Goal: Task Accomplishment & Management: Manage account settings

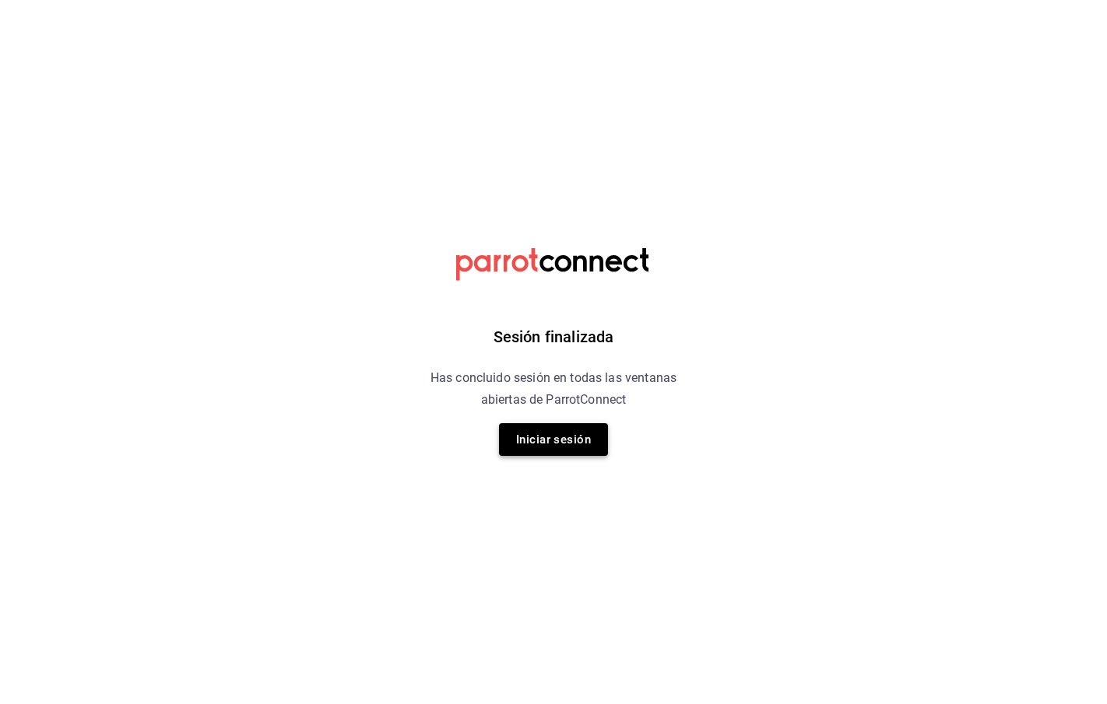
click at [533, 443] on button "Iniciar sesión" at bounding box center [553, 439] width 109 height 33
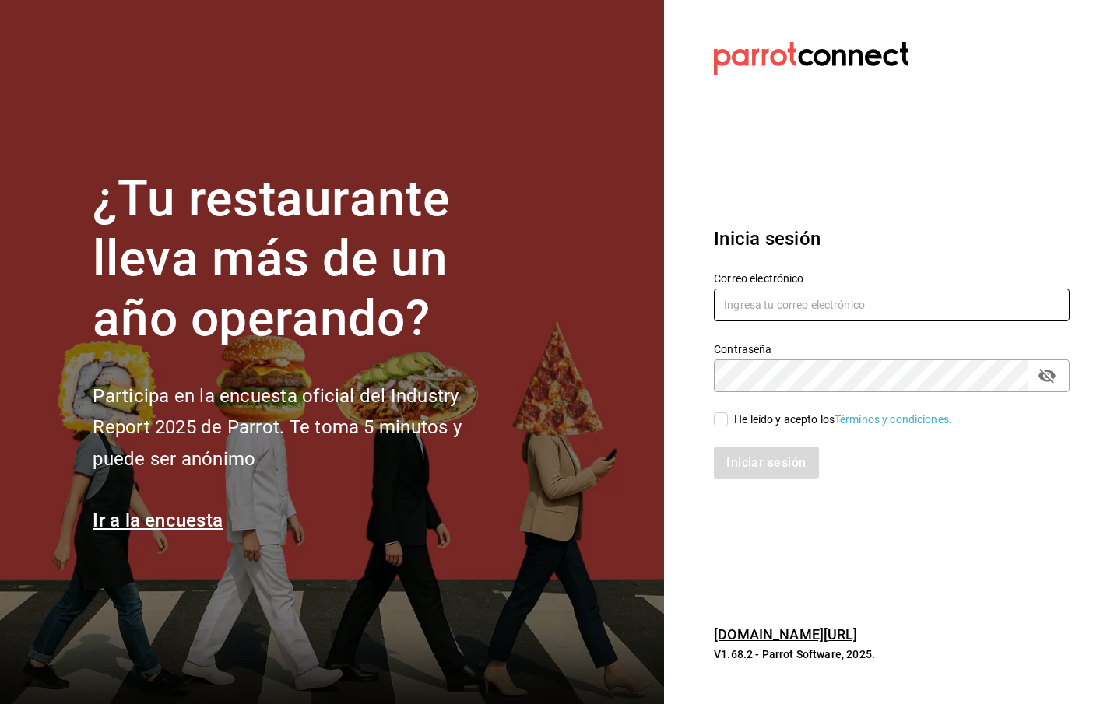
type input "[EMAIL_ADDRESS][DOMAIN_NAME]"
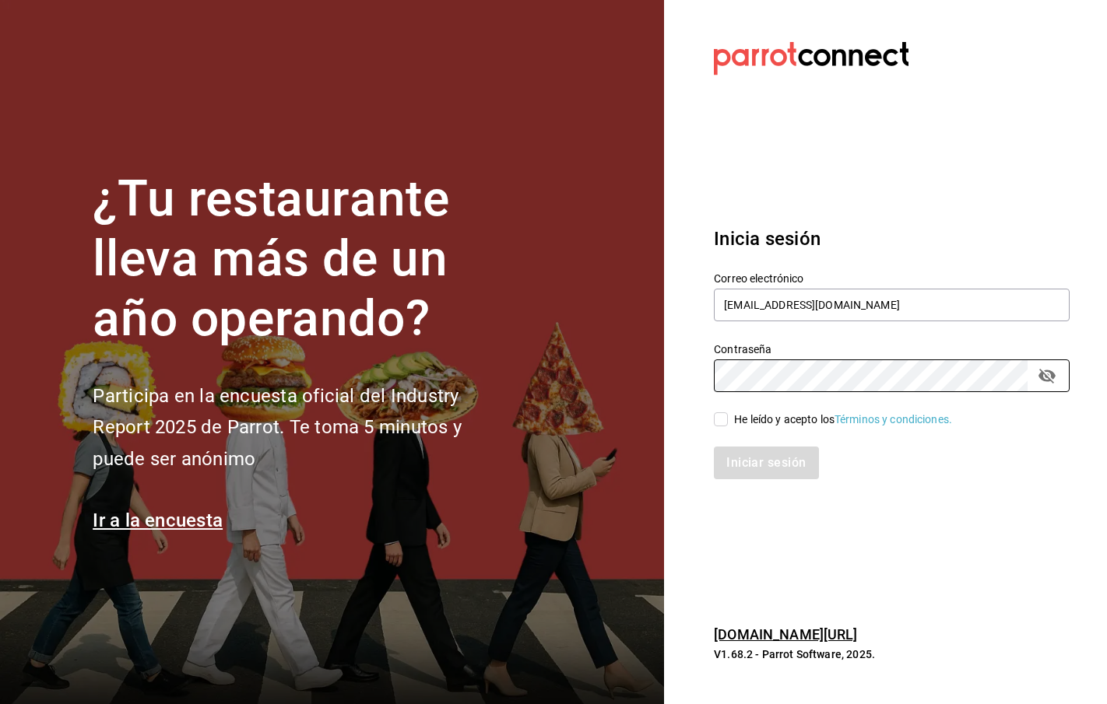
click at [720, 419] on input "He leído y acepto los Términos y condiciones." at bounding box center [721, 419] width 14 height 14
checkbox input "true"
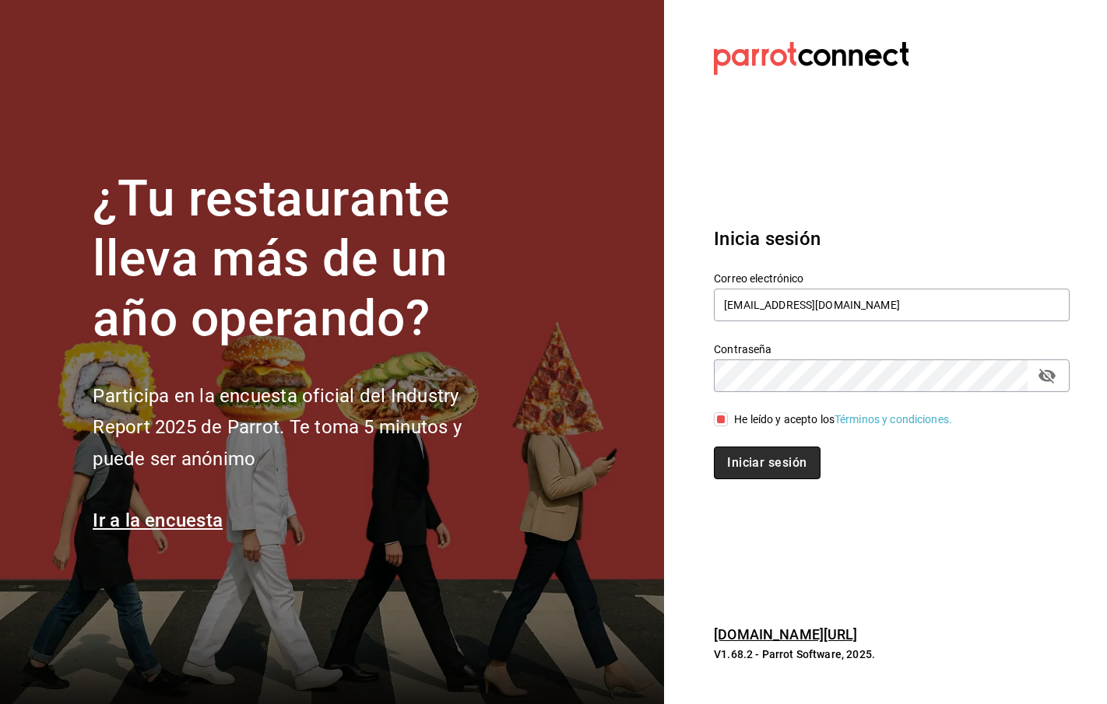
click at [742, 454] on button "Iniciar sesión" at bounding box center [767, 463] width 106 height 33
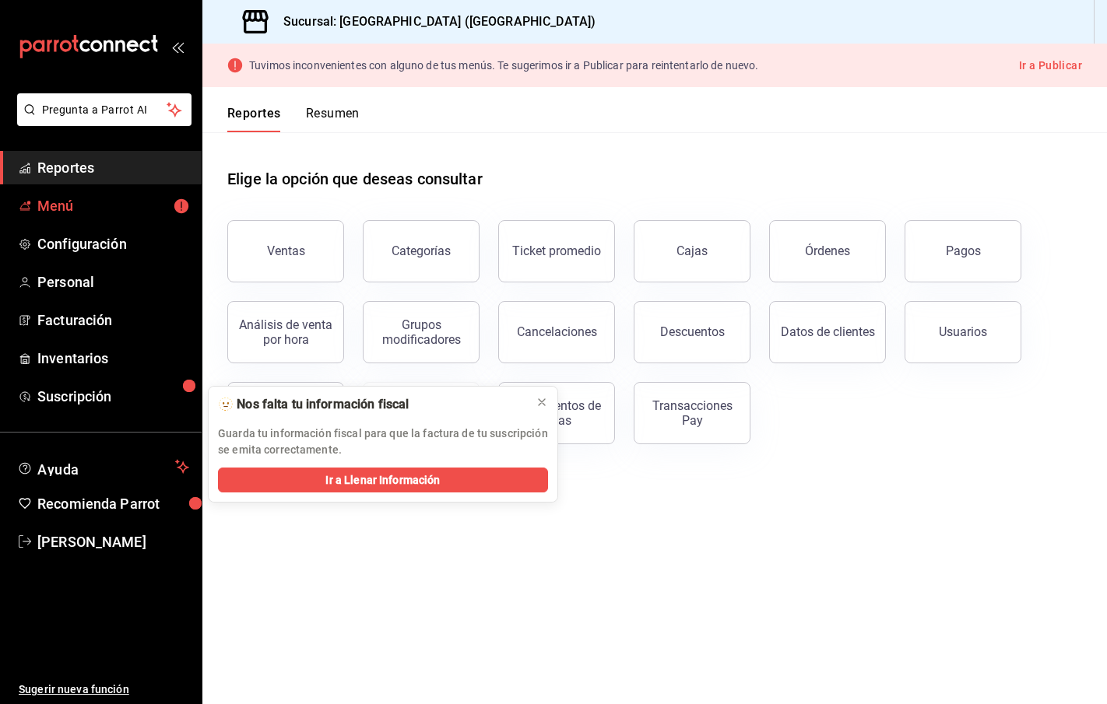
click at [73, 205] on span "Menú" at bounding box center [113, 205] width 152 height 21
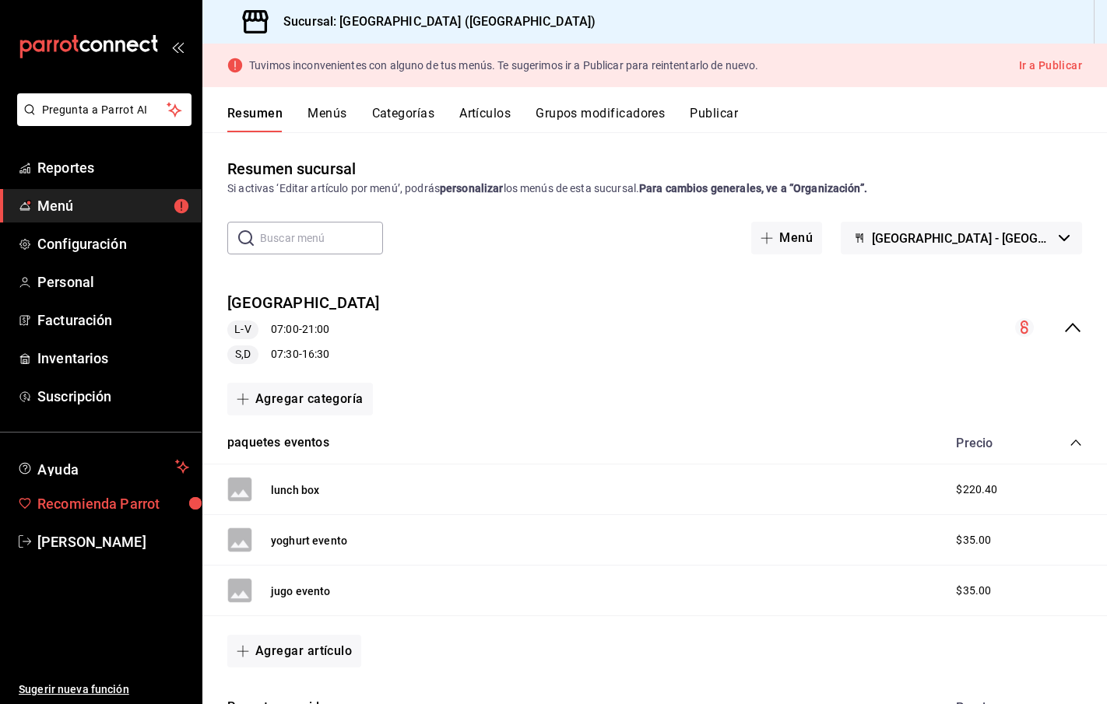
click at [82, 504] on span "Recomienda Parrot" at bounding box center [113, 503] width 152 height 21
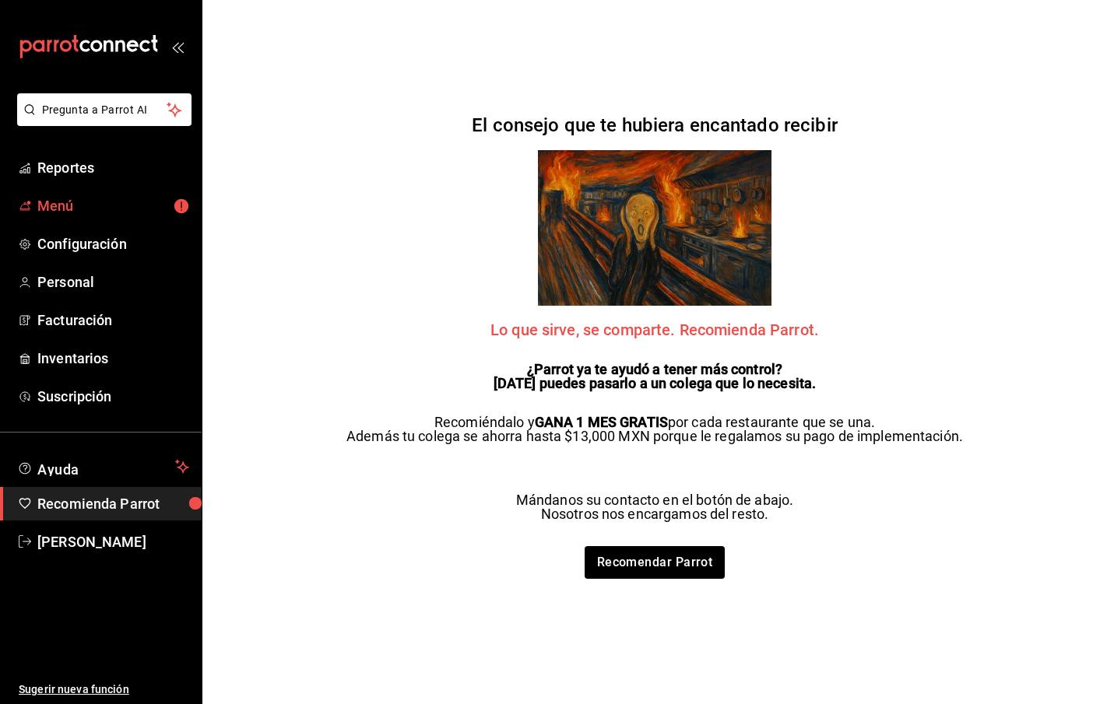
click at [98, 195] on link "Menú" at bounding box center [101, 205] width 202 height 33
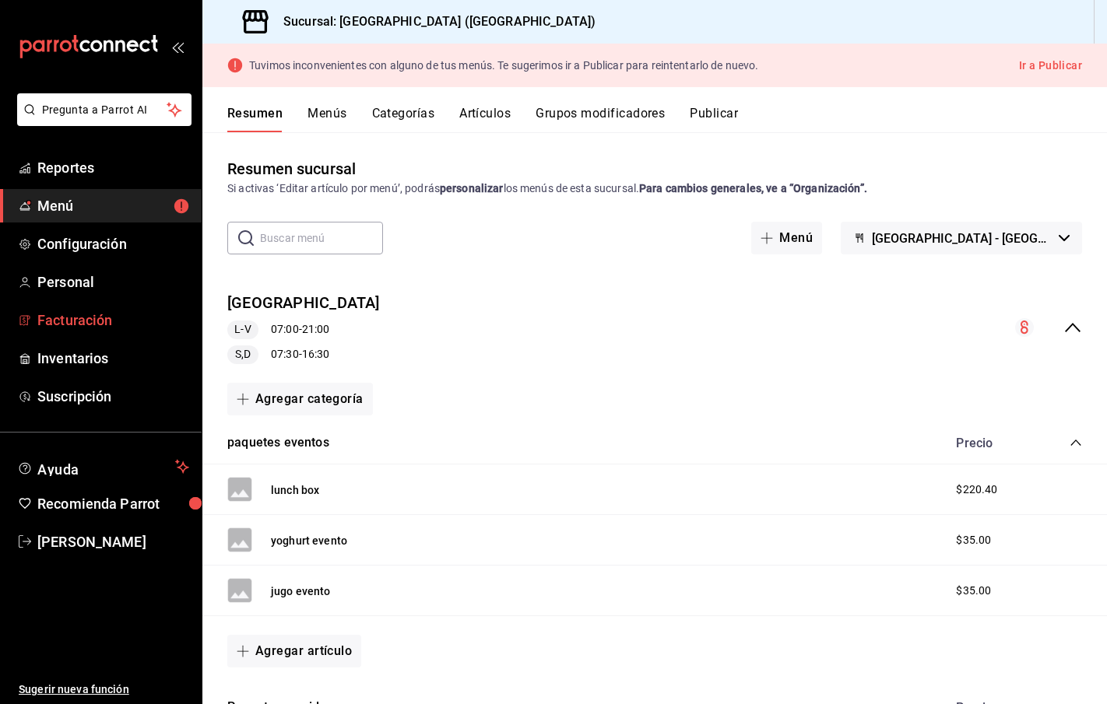
click at [85, 320] on span "Facturación" at bounding box center [113, 320] width 152 height 21
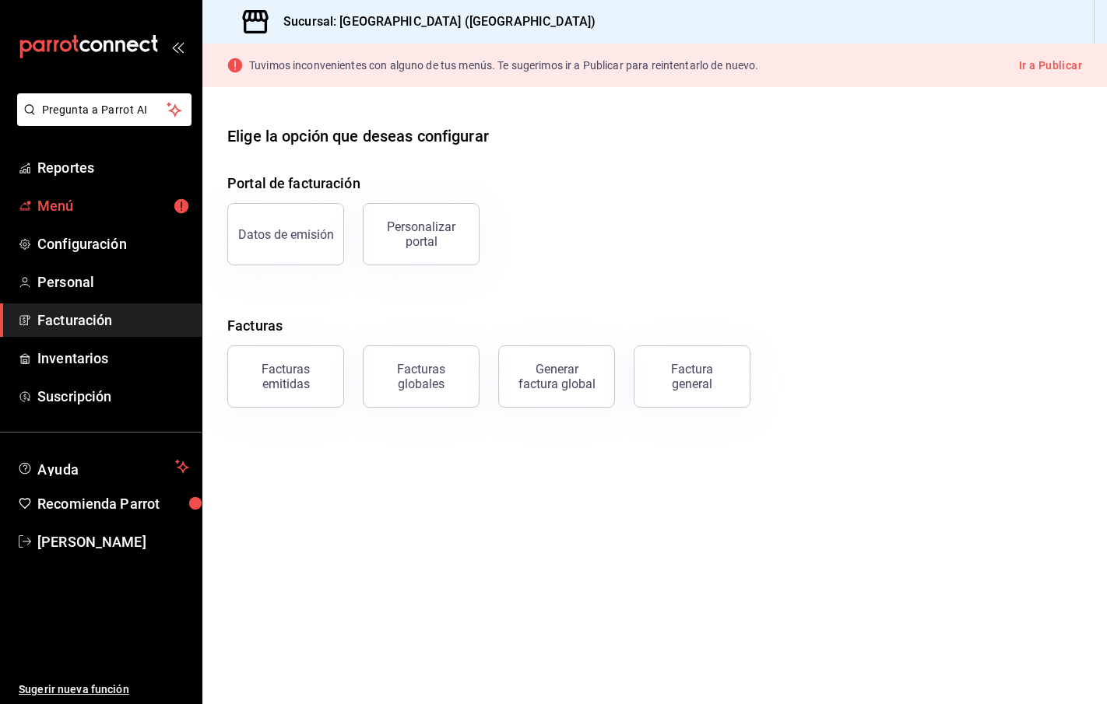
click at [57, 210] on span "Menú" at bounding box center [113, 205] width 152 height 21
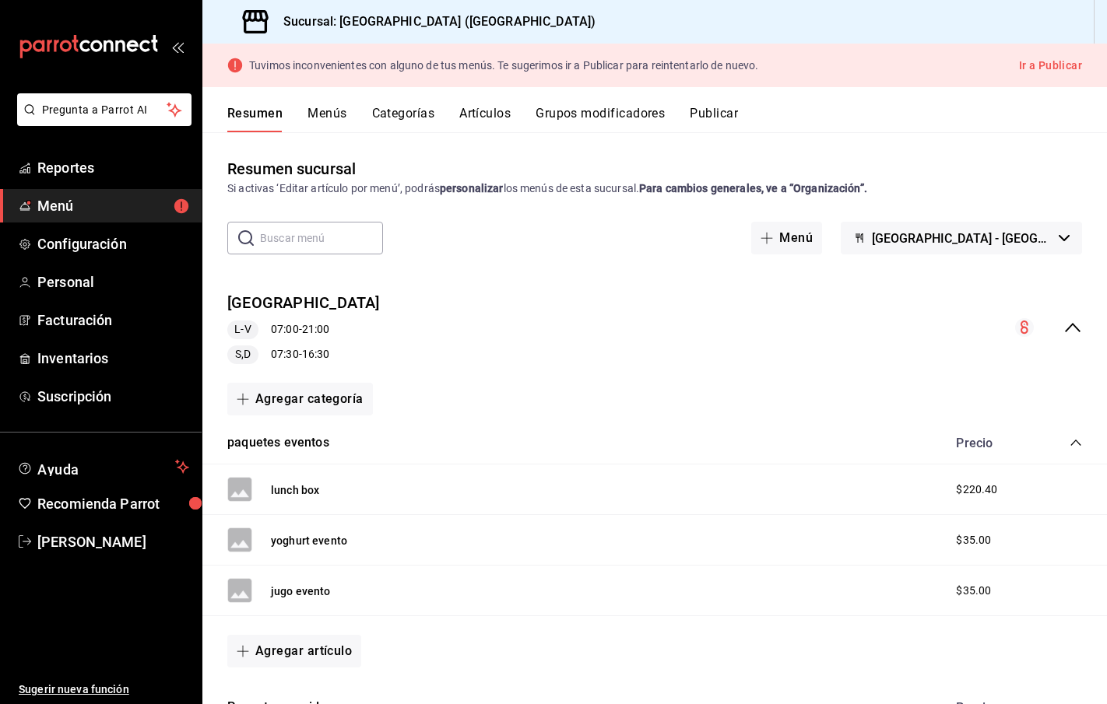
click at [1002, 247] on button "Estación verde - Qroo" at bounding box center [960, 238] width 241 height 33
click at [731, 309] on div at bounding box center [553, 352] width 1107 height 704
click at [326, 116] on button "Menús" at bounding box center [326, 119] width 39 height 26
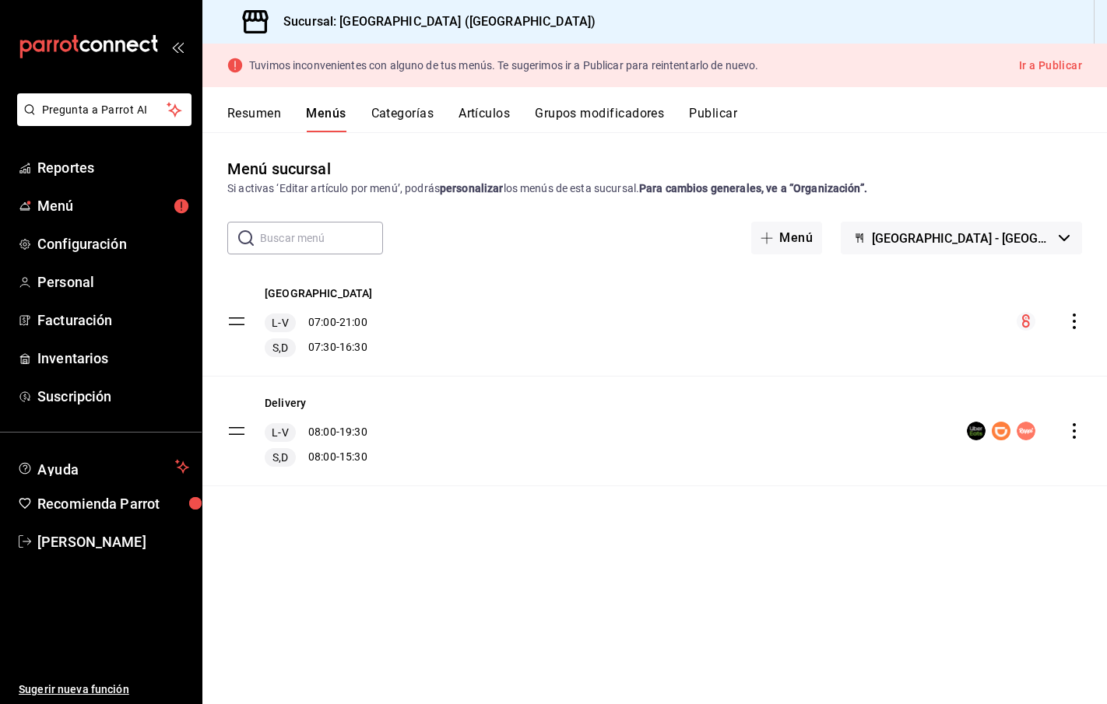
click at [1070, 436] on icon "actions" at bounding box center [1074, 431] width 16 height 16
click at [642, 548] on div at bounding box center [553, 352] width 1107 height 704
click at [285, 291] on button "Estación verde" at bounding box center [319, 294] width 108 height 16
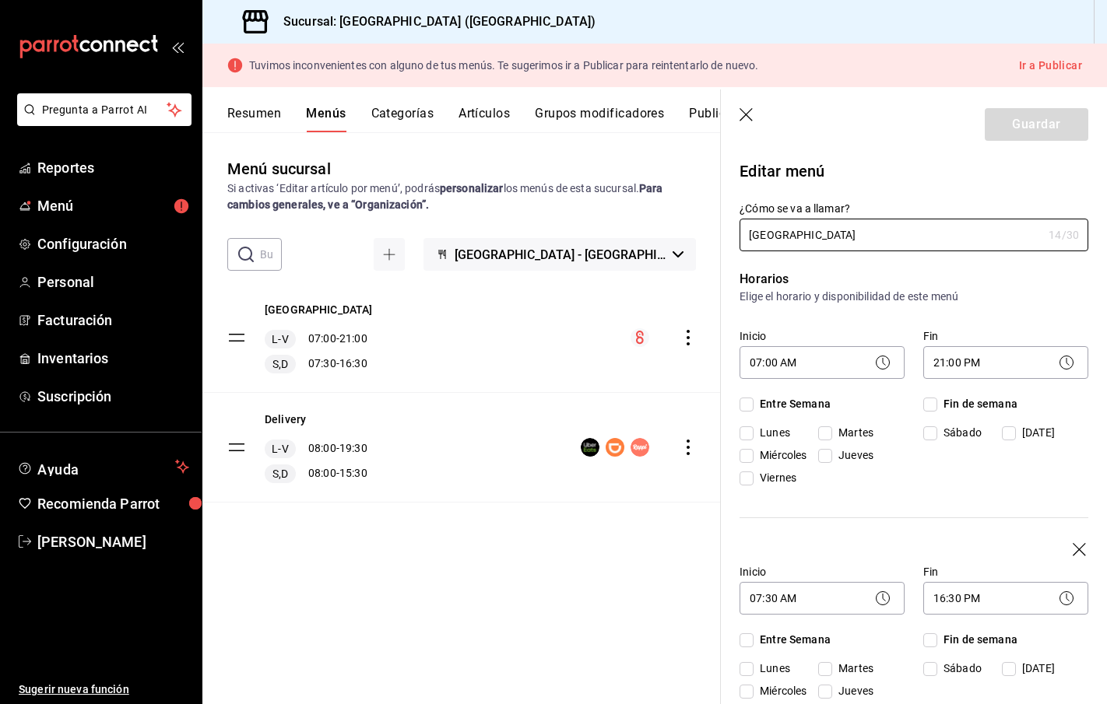
checkbox input "true"
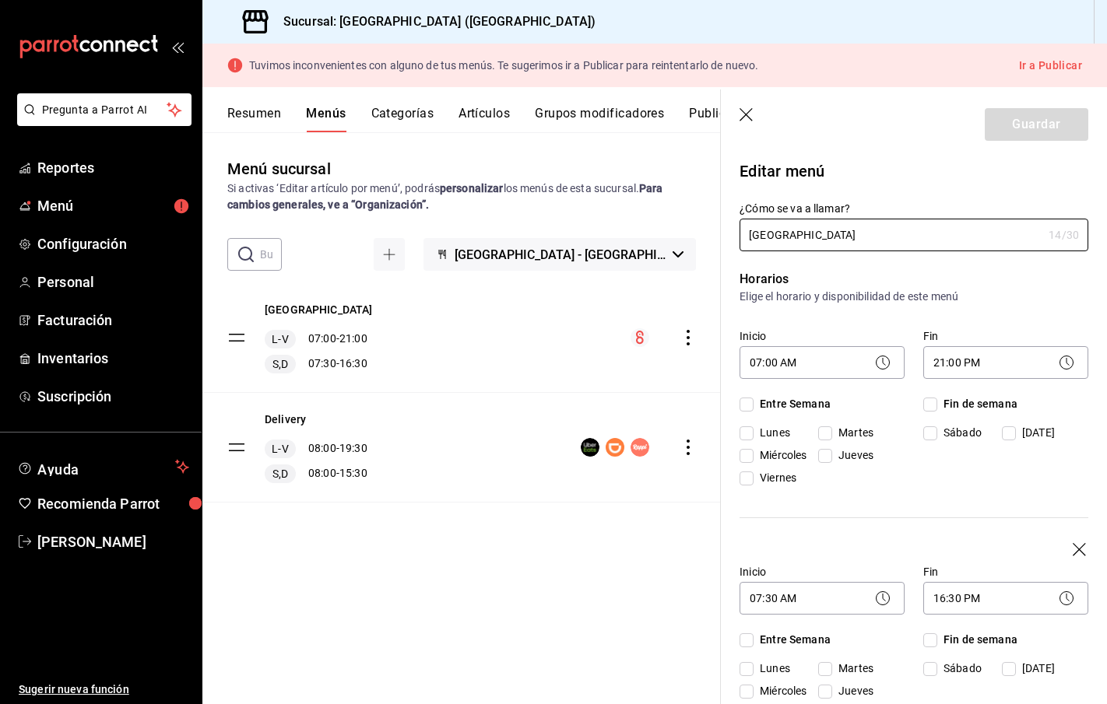
checkbox input "true"
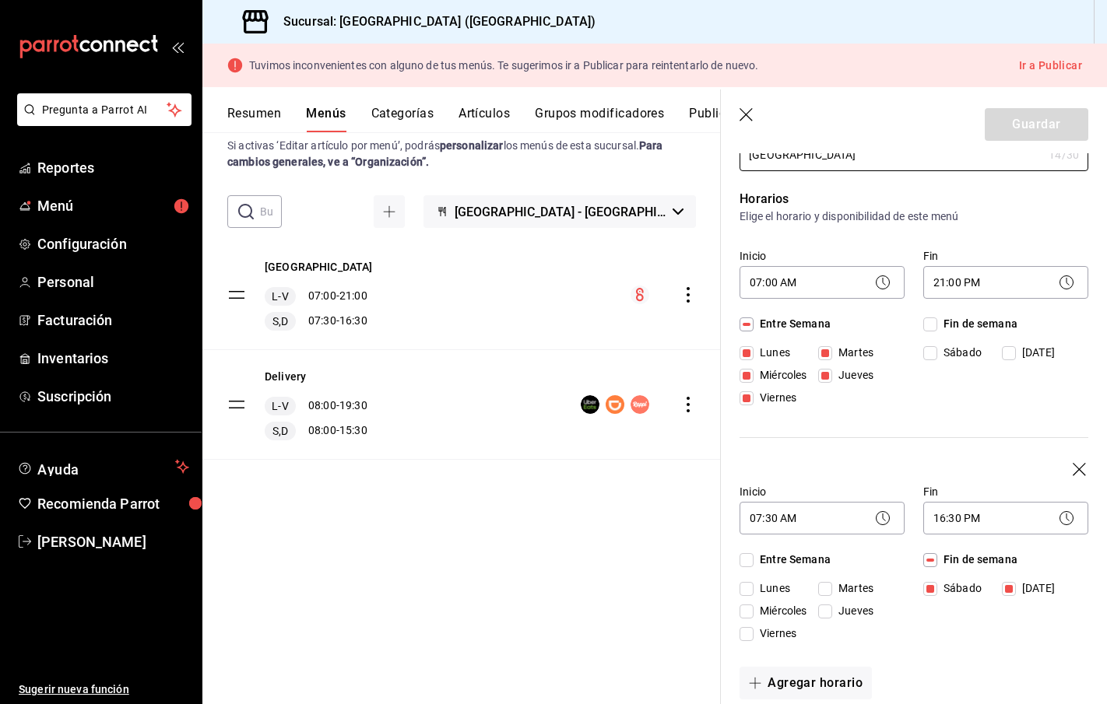
scroll to position [81, 0]
click at [987, 285] on body "Pregunta a Parrot AI Reportes Menú Configuración Personal Facturación Inventari…" at bounding box center [553, 352] width 1107 height 704
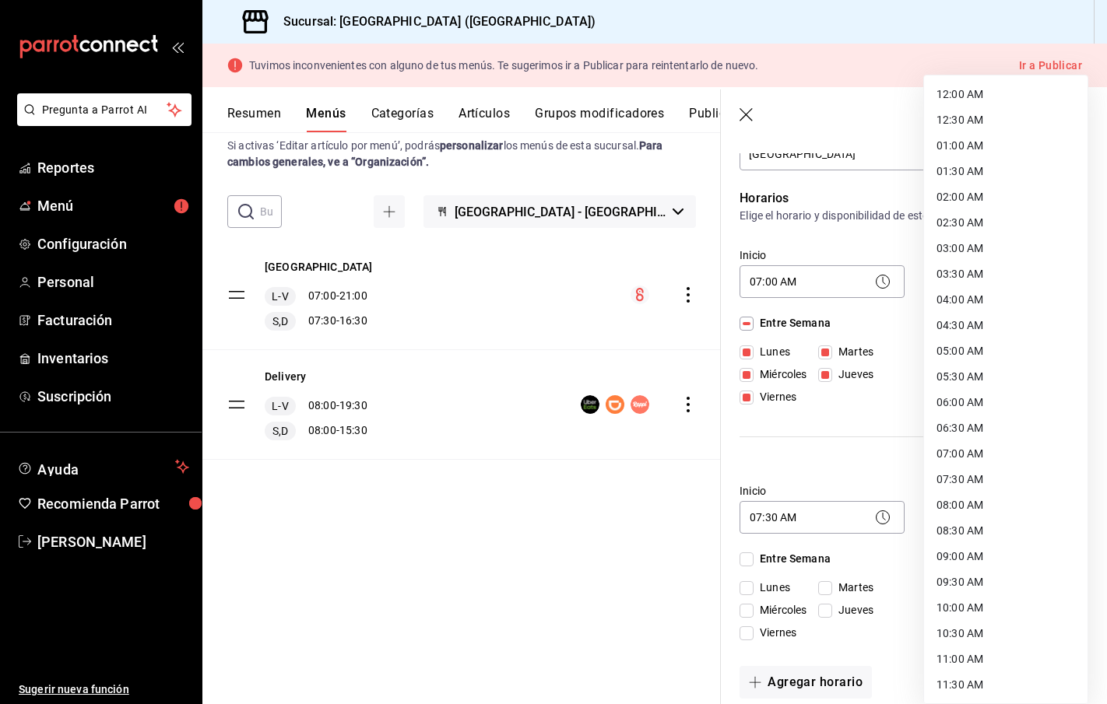
scroll to position [643, 0]
click at [953, 481] on li "20:00 PM" at bounding box center [1005, 479] width 163 height 26
type input "20:00"
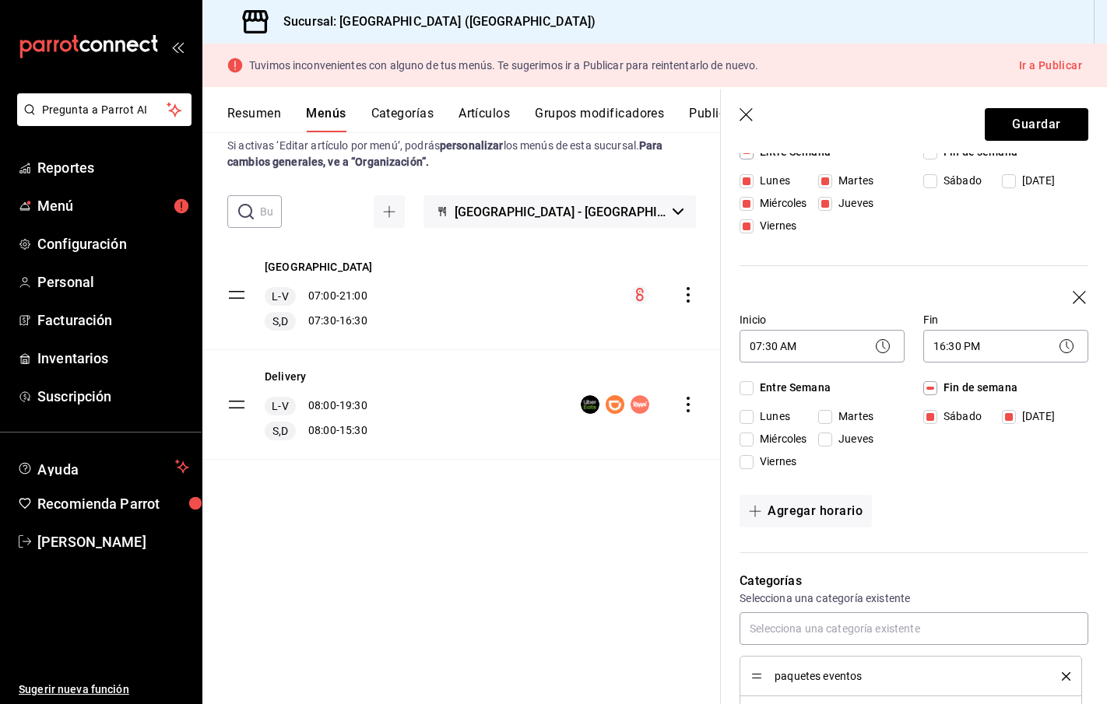
scroll to position [271, 0]
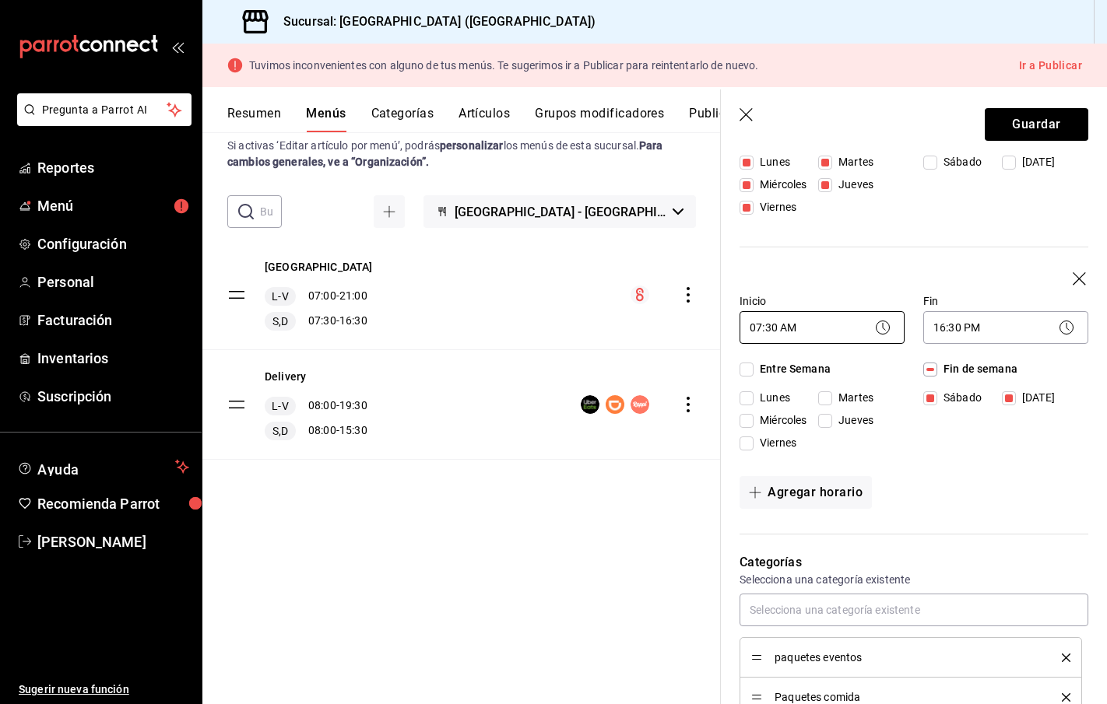
click at [855, 329] on body "Pregunta a Parrot AI Reportes Menú Configuración Personal Facturación Inventari…" at bounding box center [553, 352] width 1107 height 704
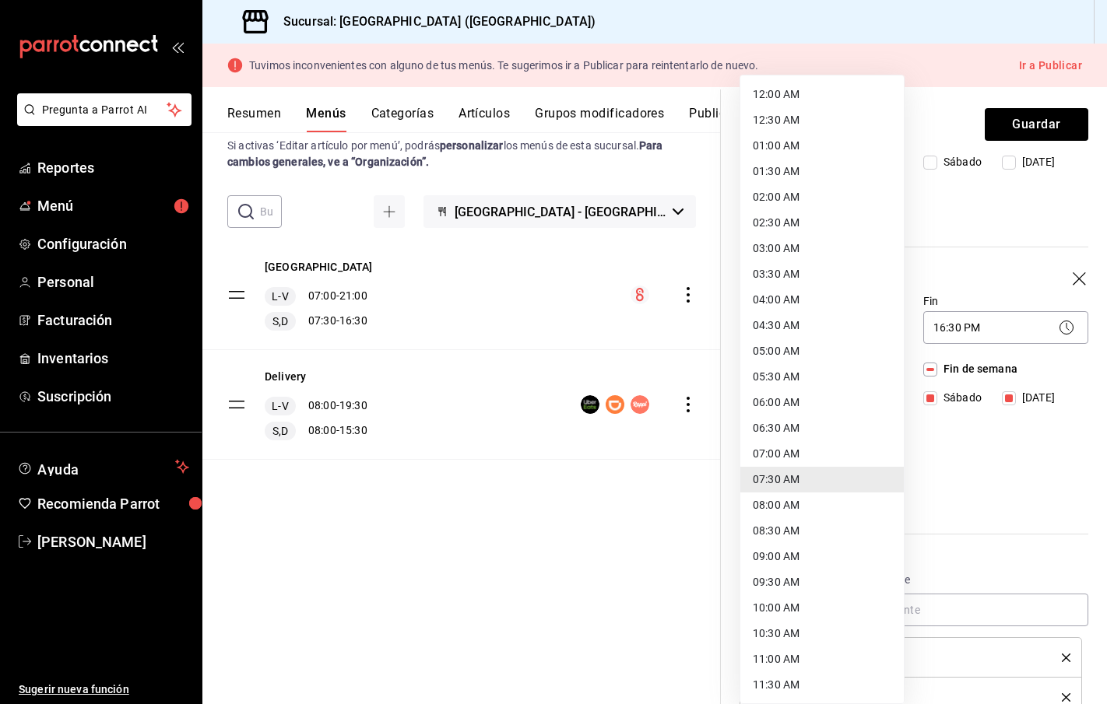
click at [799, 506] on li "08:00 AM" at bounding box center [821, 506] width 163 height 26
type input "08:00"
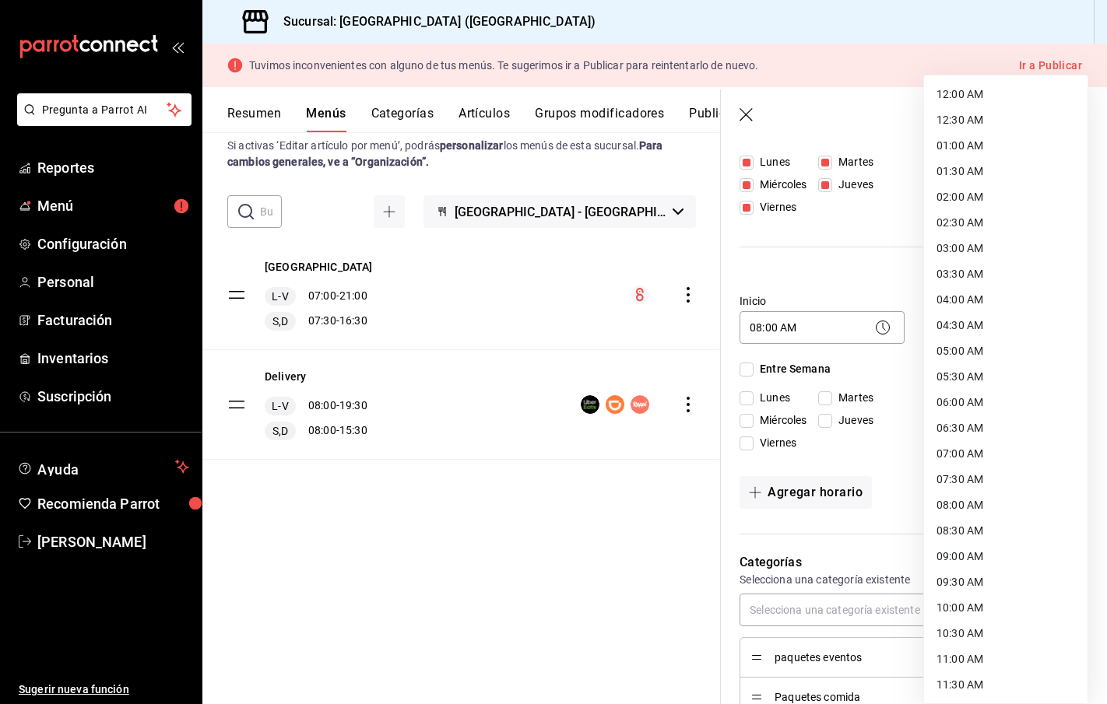
click at [1001, 328] on body "Pregunta a Parrot AI Reportes Menú Configuración Personal Facturación Inventari…" at bounding box center [553, 352] width 1107 height 704
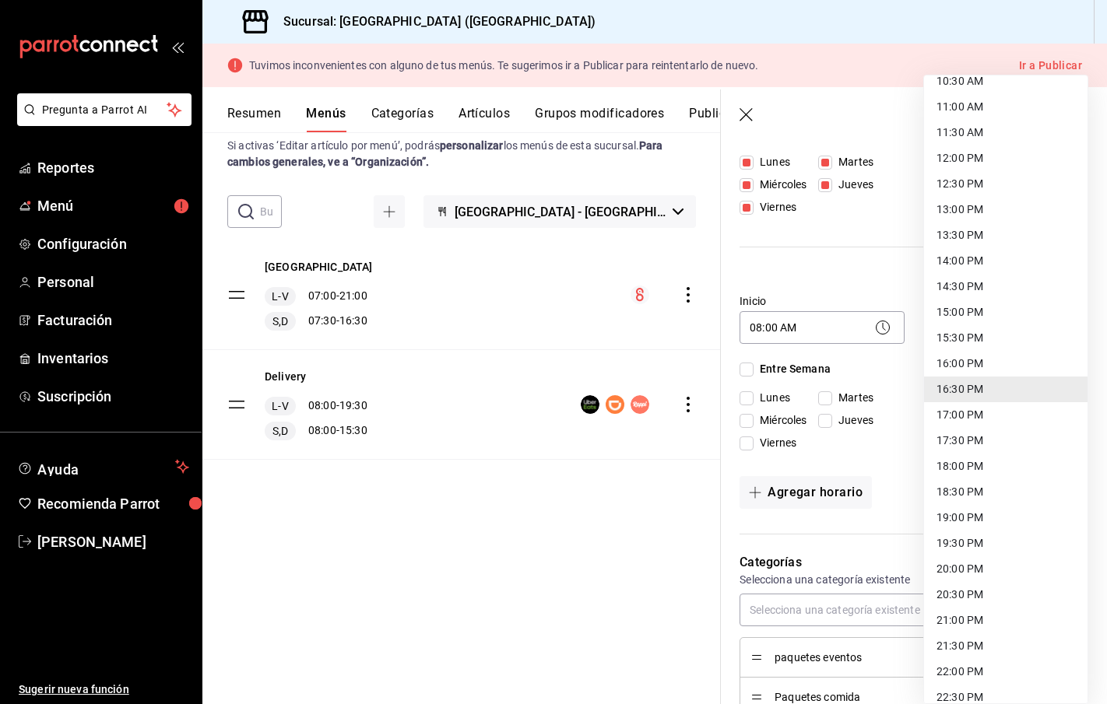
click at [963, 312] on li "15:00 PM" at bounding box center [1005, 313] width 163 height 26
type input "15:00"
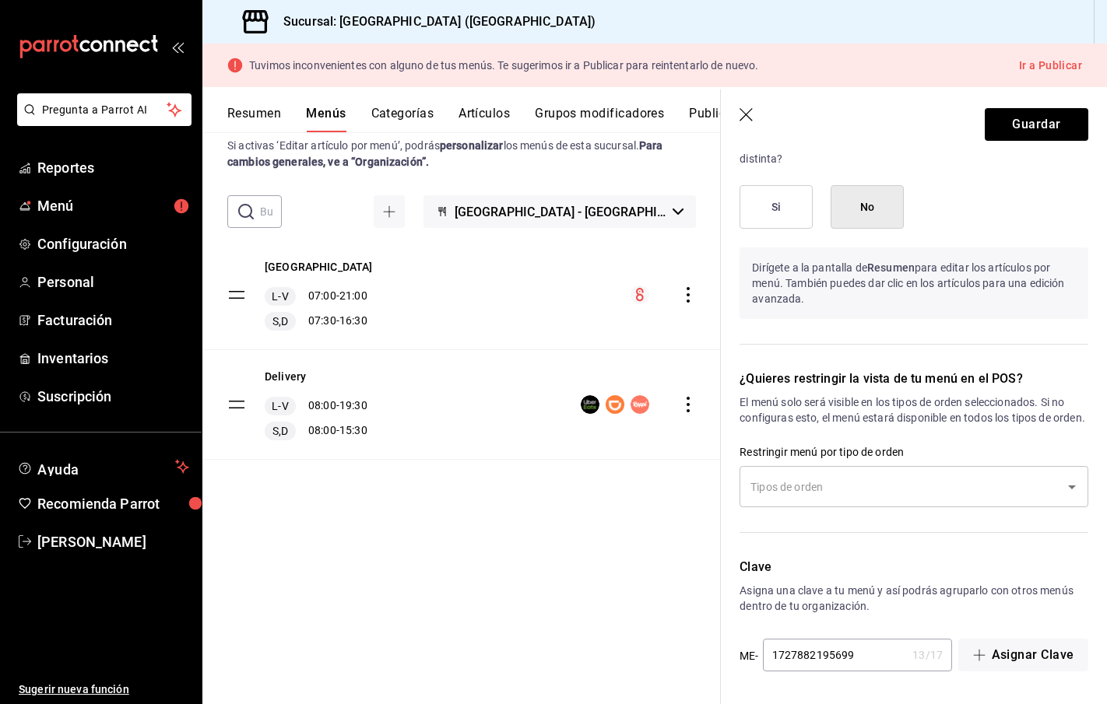
scroll to position [1962, 0]
click at [1043, 135] on button "Guardar" at bounding box center [1036, 124] width 104 height 33
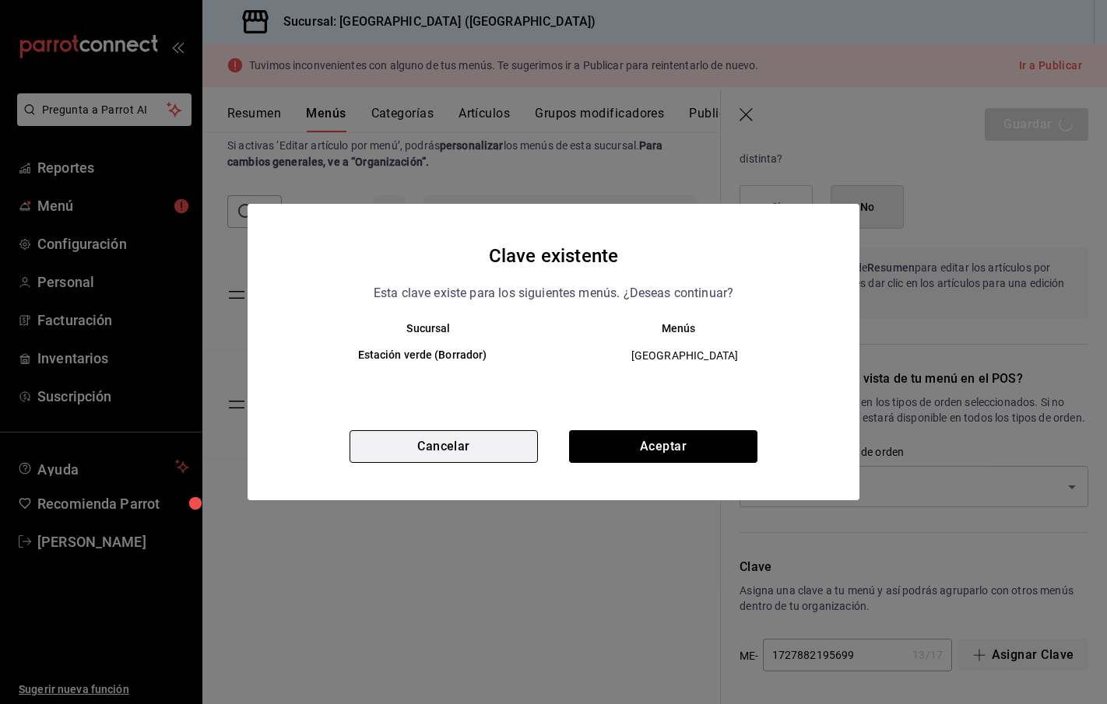
click at [489, 455] on button "Cancelar" at bounding box center [443, 446] width 188 height 33
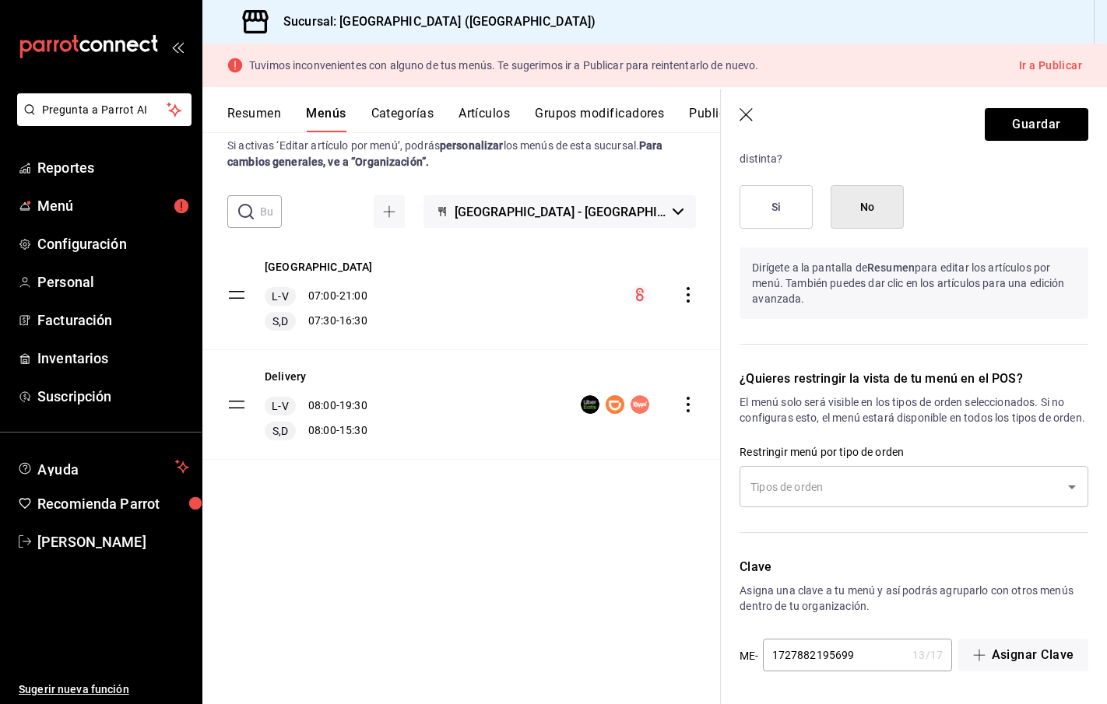
click at [412, 116] on button "Categorías" at bounding box center [402, 119] width 63 height 26
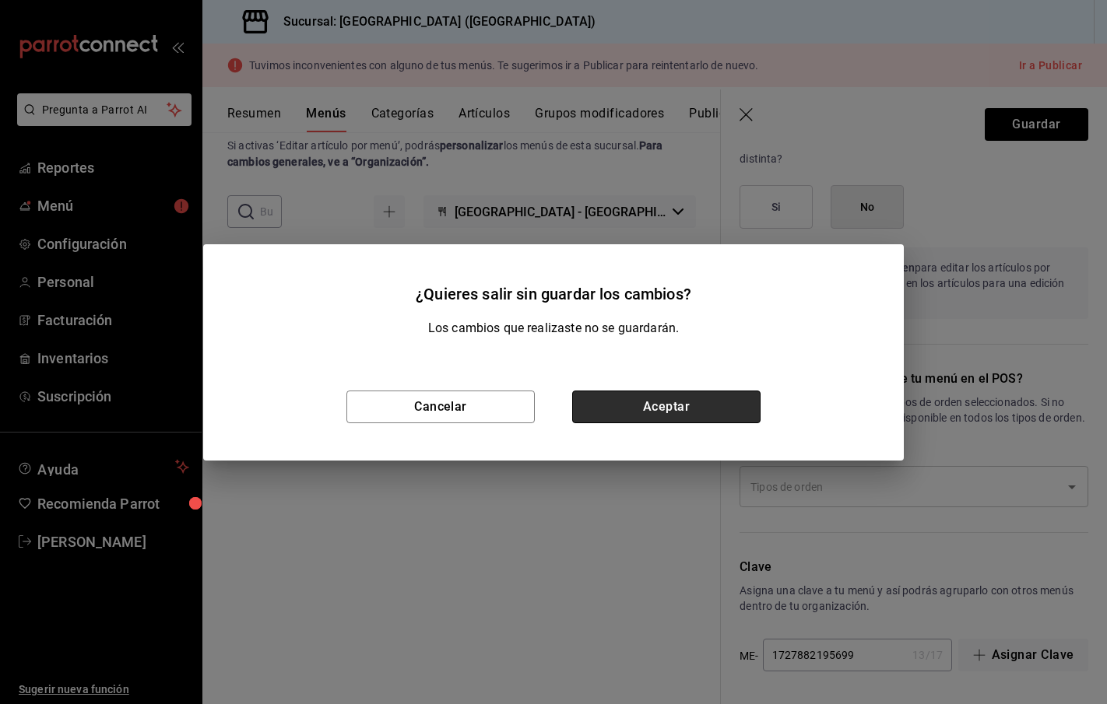
click at [617, 398] on button "Aceptar" at bounding box center [666, 407] width 188 height 33
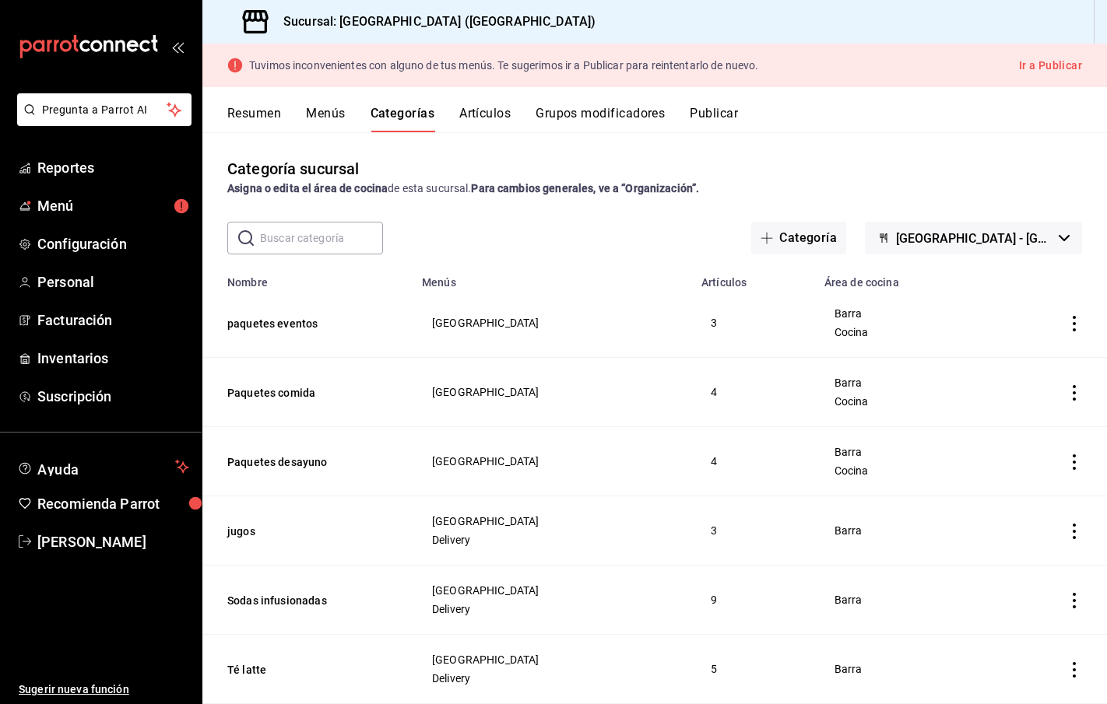
click at [486, 114] on button "Artículos" at bounding box center [484, 119] width 51 height 26
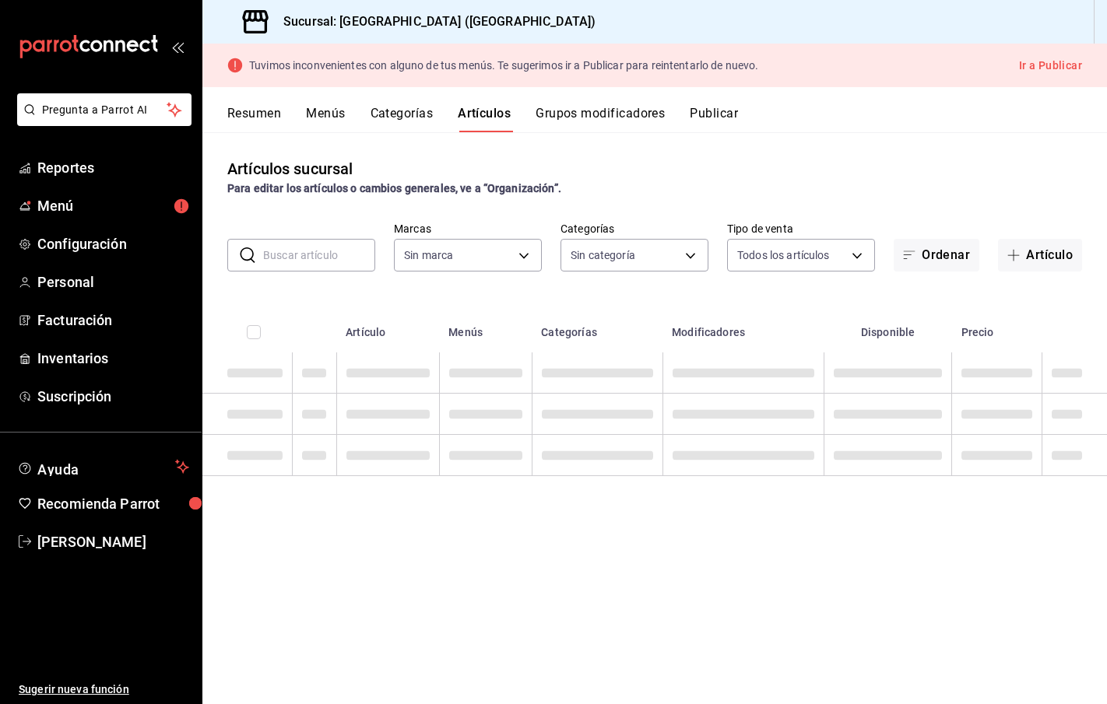
type input "edc54487-44b6-4608-a378-a6cb0e317acf"
type input "4161bc32-baf2-41b4-a6a5-8d365e6de7ad,a6b49e45-cfb9-4c93-a3d2-df4378a9f9a5,454ac…"
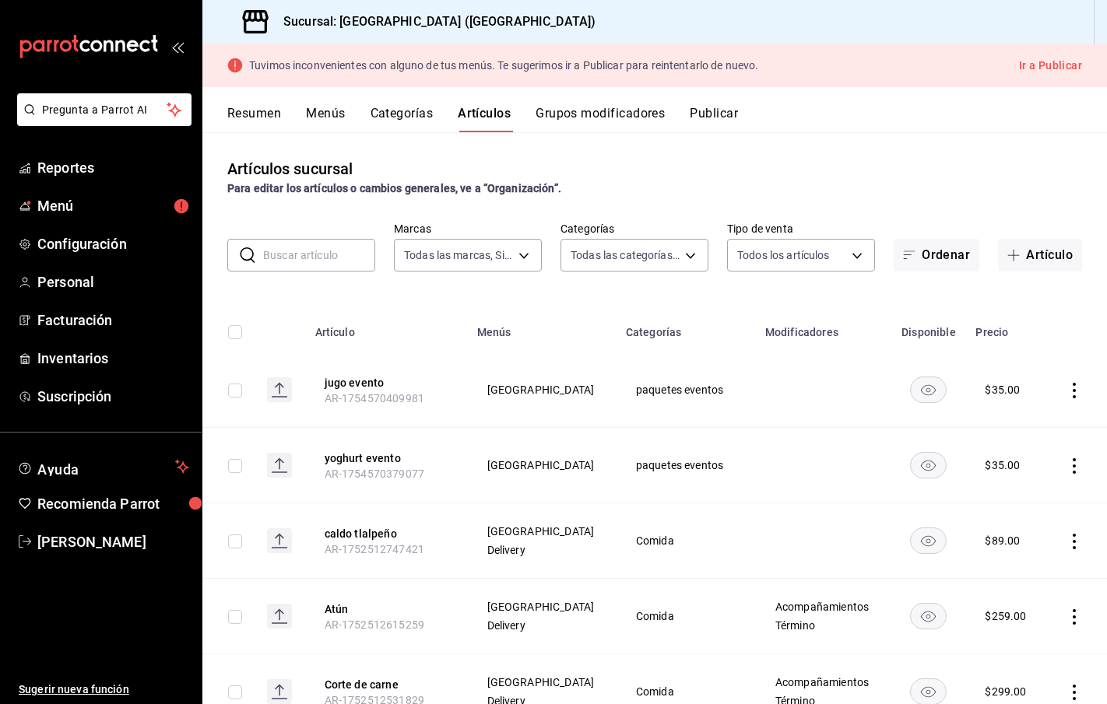
click at [1076, 391] on icon "actions" at bounding box center [1074, 391] width 16 height 16
click at [1027, 496] on span "Eliminar" at bounding box center [1027, 490] width 40 height 12
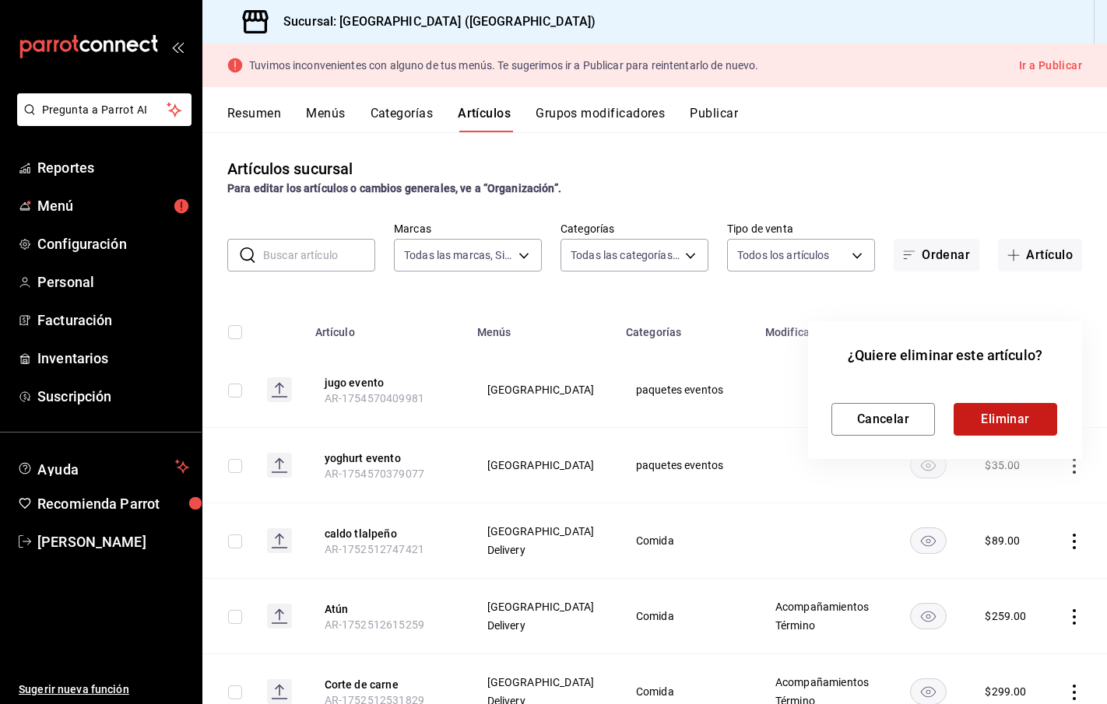
click at [1005, 416] on button "Eliminar" at bounding box center [1005, 419] width 104 height 33
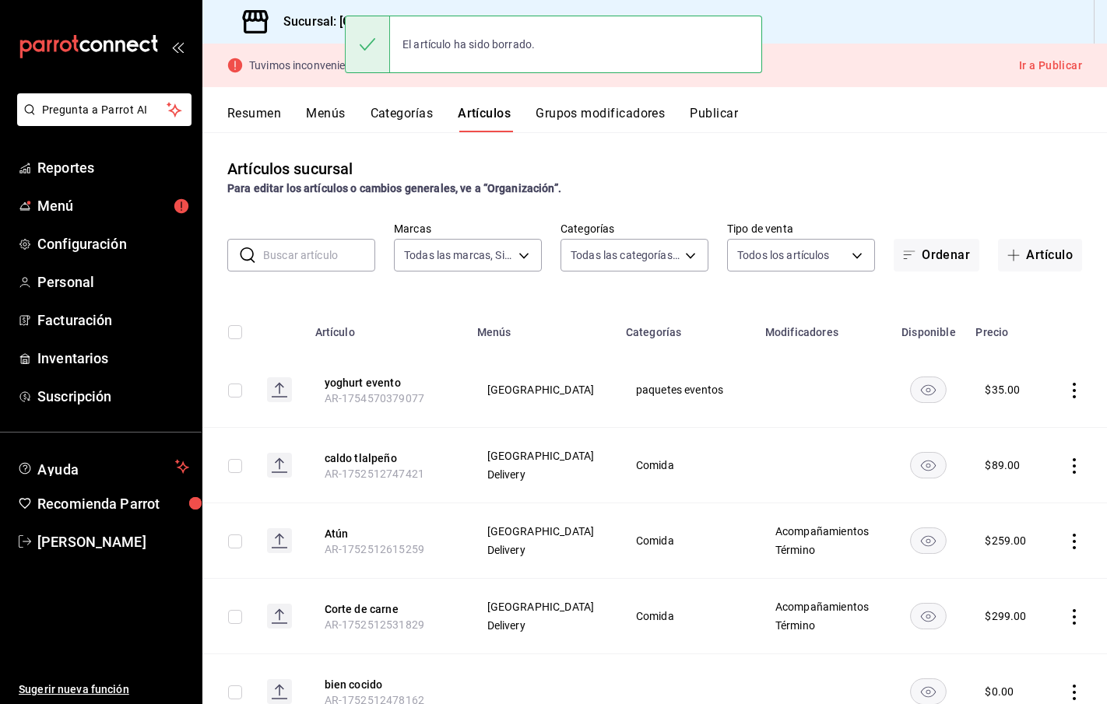
click at [1069, 388] on icon "actions" at bounding box center [1074, 391] width 16 height 16
click at [1017, 493] on span "Eliminar" at bounding box center [1027, 490] width 40 height 12
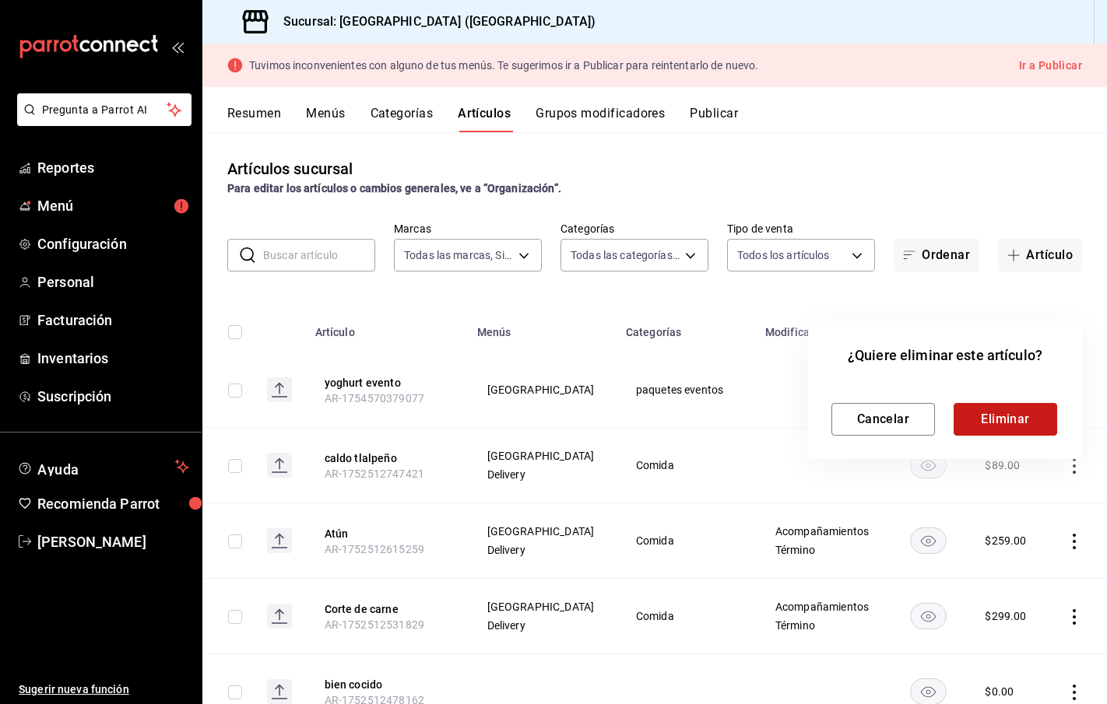
click at [1019, 418] on button "Eliminar" at bounding box center [1005, 419] width 104 height 33
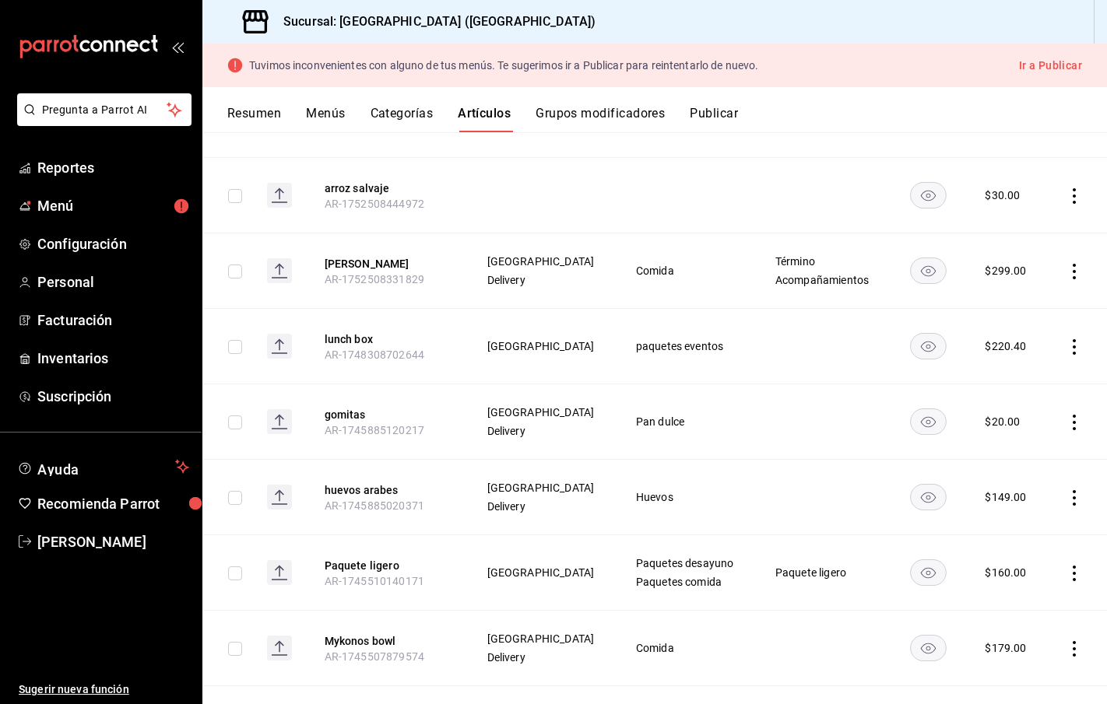
scroll to position [1089, 0]
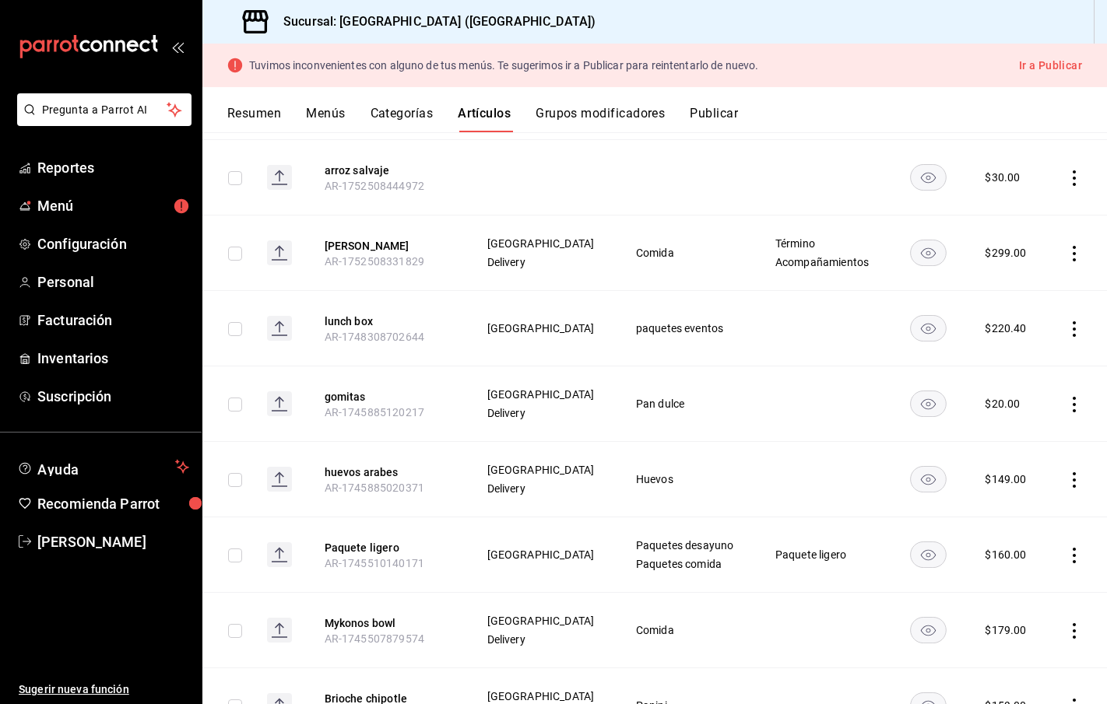
click at [1067, 340] on td at bounding box center [1076, 328] width 61 height 75
click at [1076, 331] on icon "actions" at bounding box center [1074, 329] width 16 height 16
click at [1016, 427] on span "Eliminar" at bounding box center [1027, 429] width 40 height 12
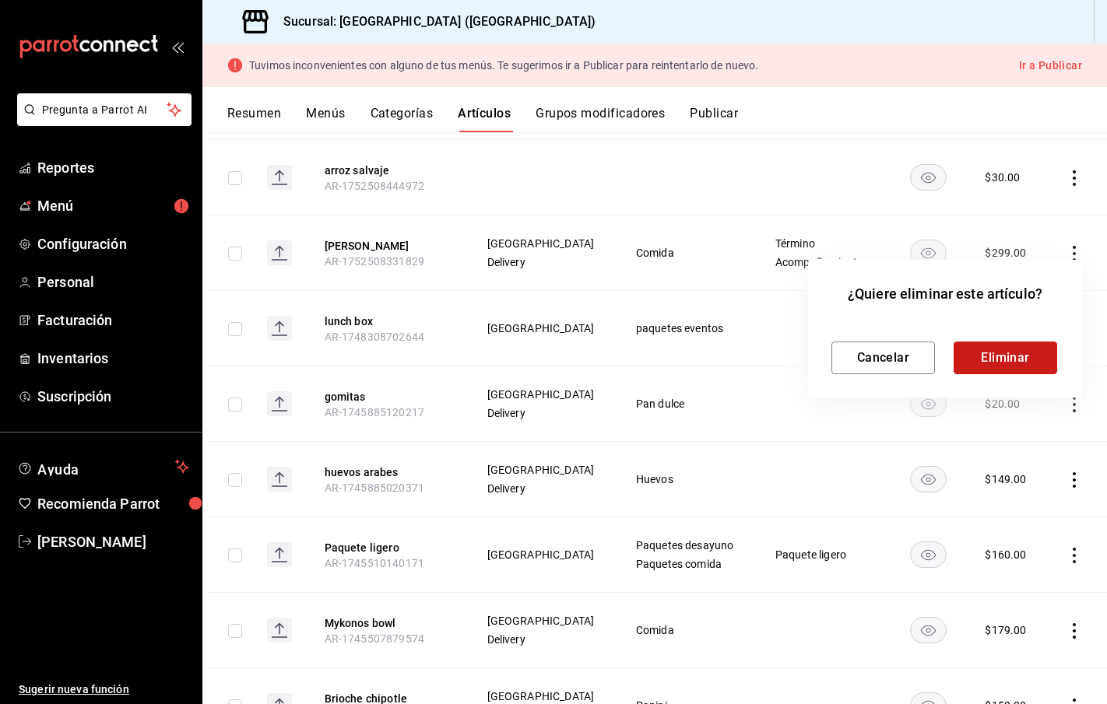
click at [981, 357] on button "Eliminar" at bounding box center [1005, 358] width 104 height 33
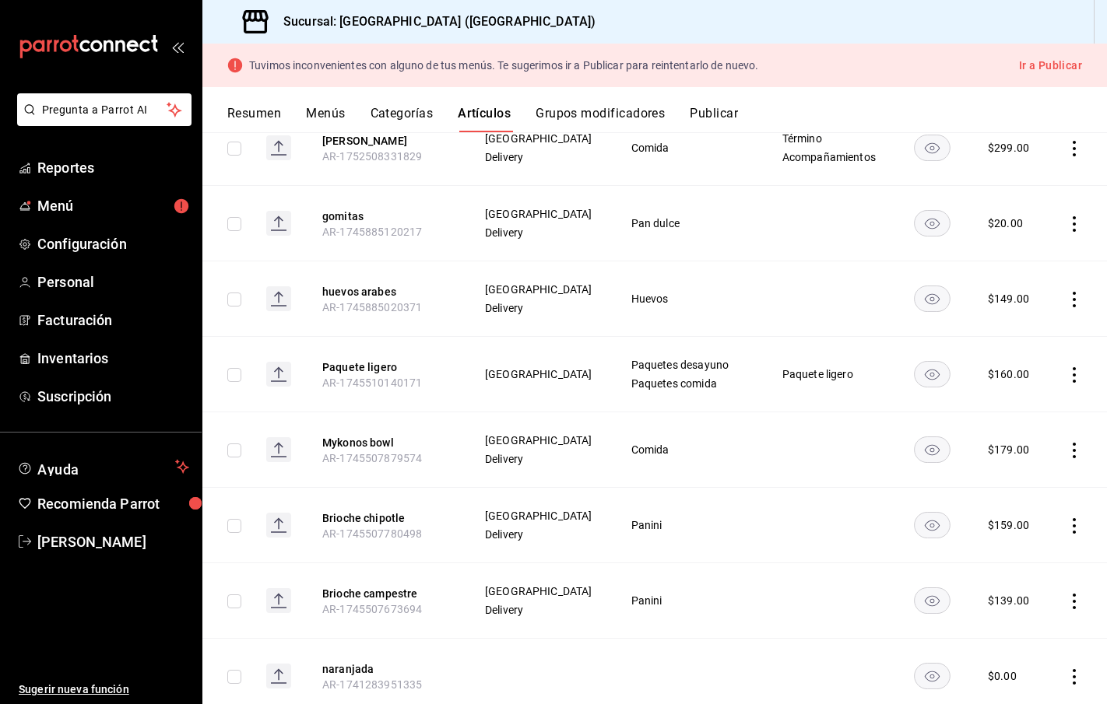
scroll to position [1219, 0]
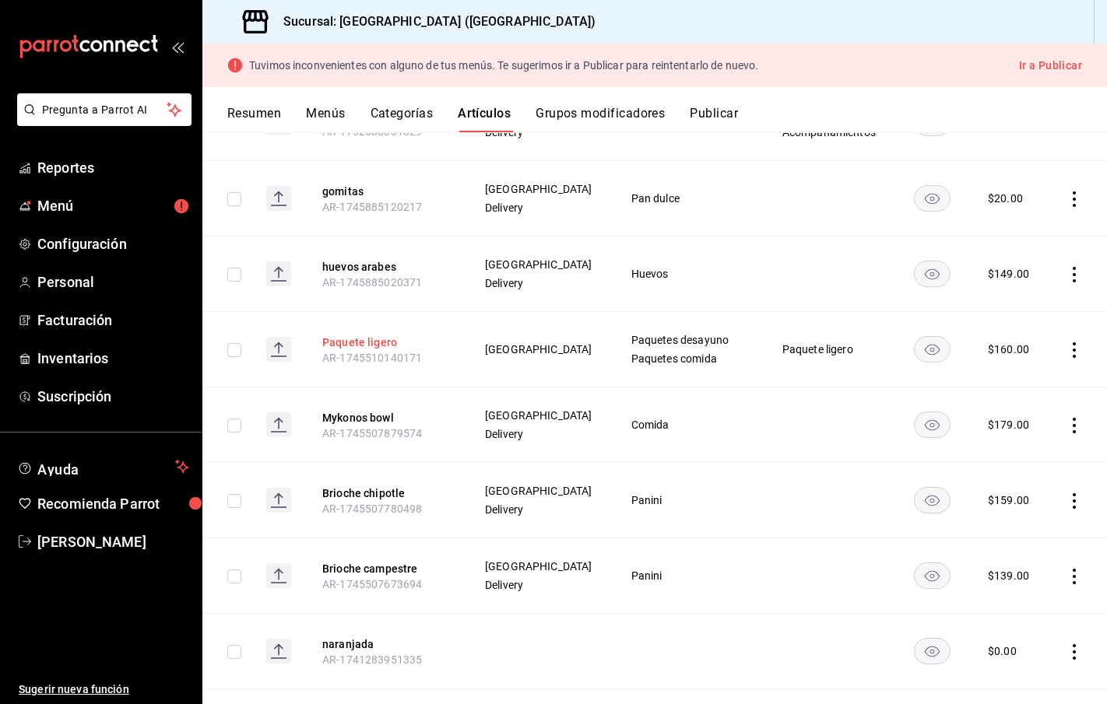
click at [386, 346] on button "Paquete ligero" at bounding box center [384, 343] width 125 height 16
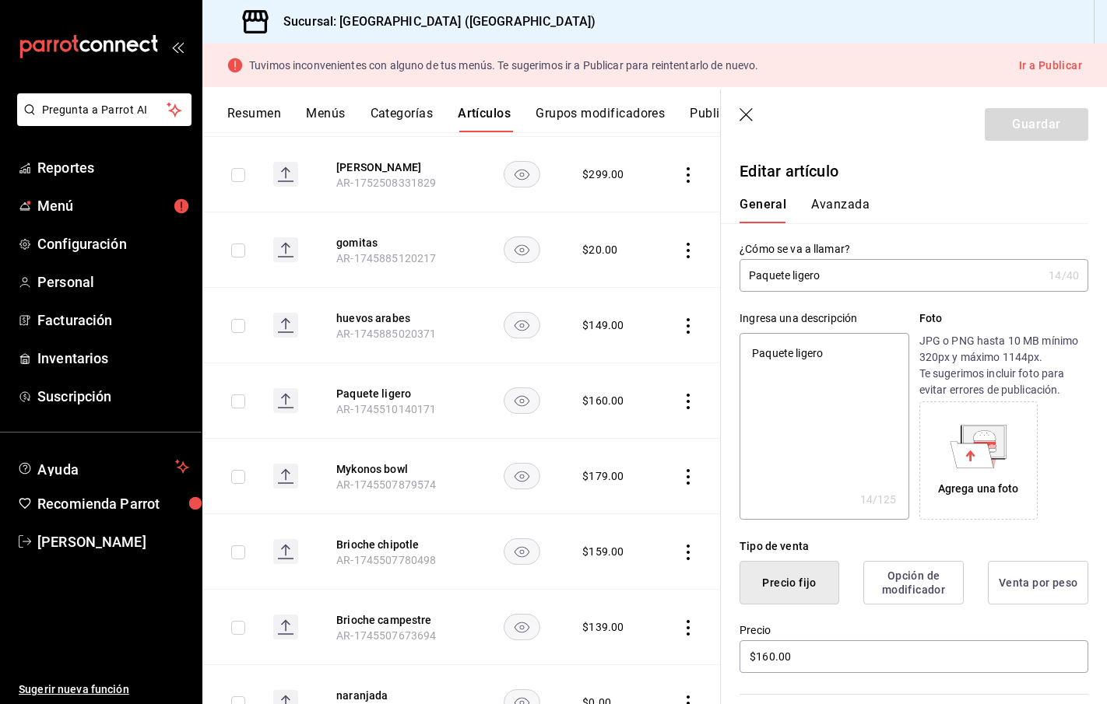
click at [831, 279] on input "Paquete ligero" at bounding box center [890, 275] width 303 height 31
type textarea "x"
click at [739, 122] on header "Guardar" at bounding box center [914, 121] width 386 height 64
click at [748, 112] on icon "button" at bounding box center [747, 116] width 16 height 16
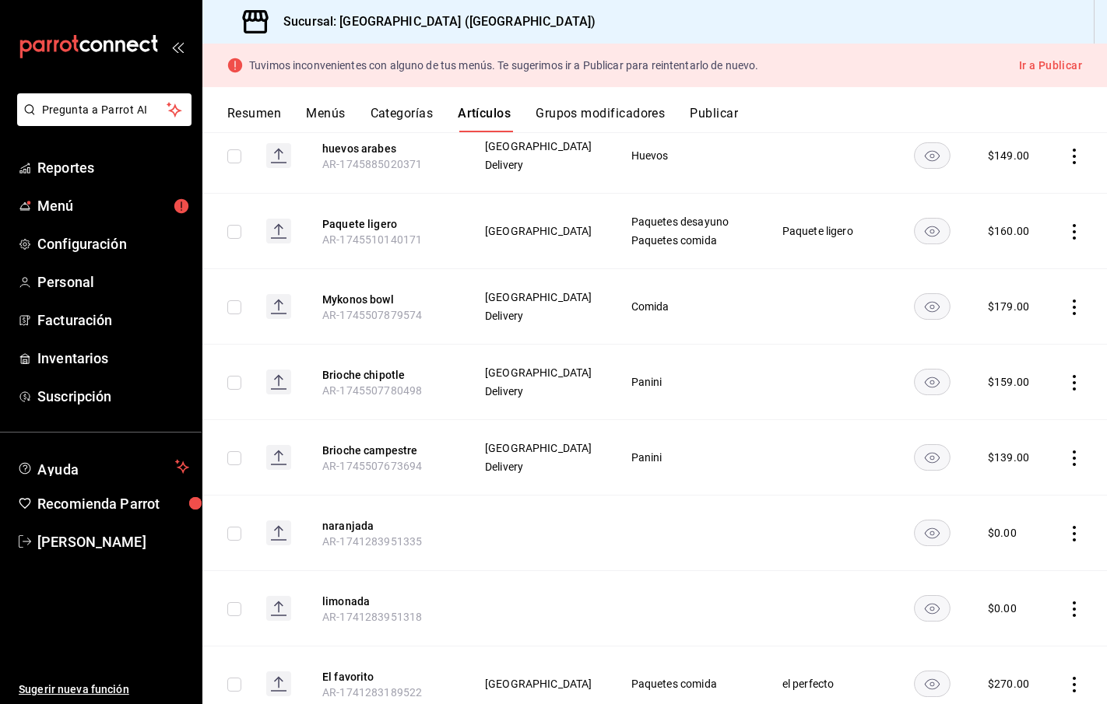
scroll to position [1363, 0]
